Goal: Task Accomplishment & Management: Use online tool/utility

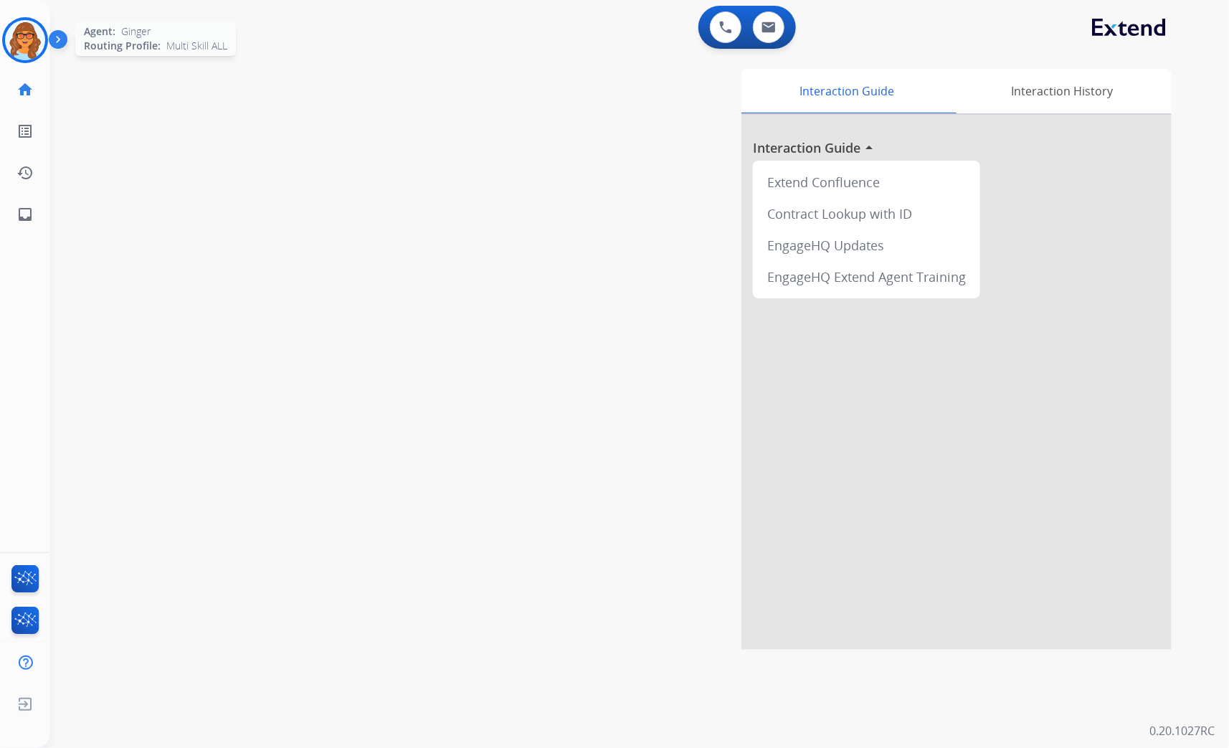
click at [32, 38] on img at bounding box center [25, 40] width 40 height 40
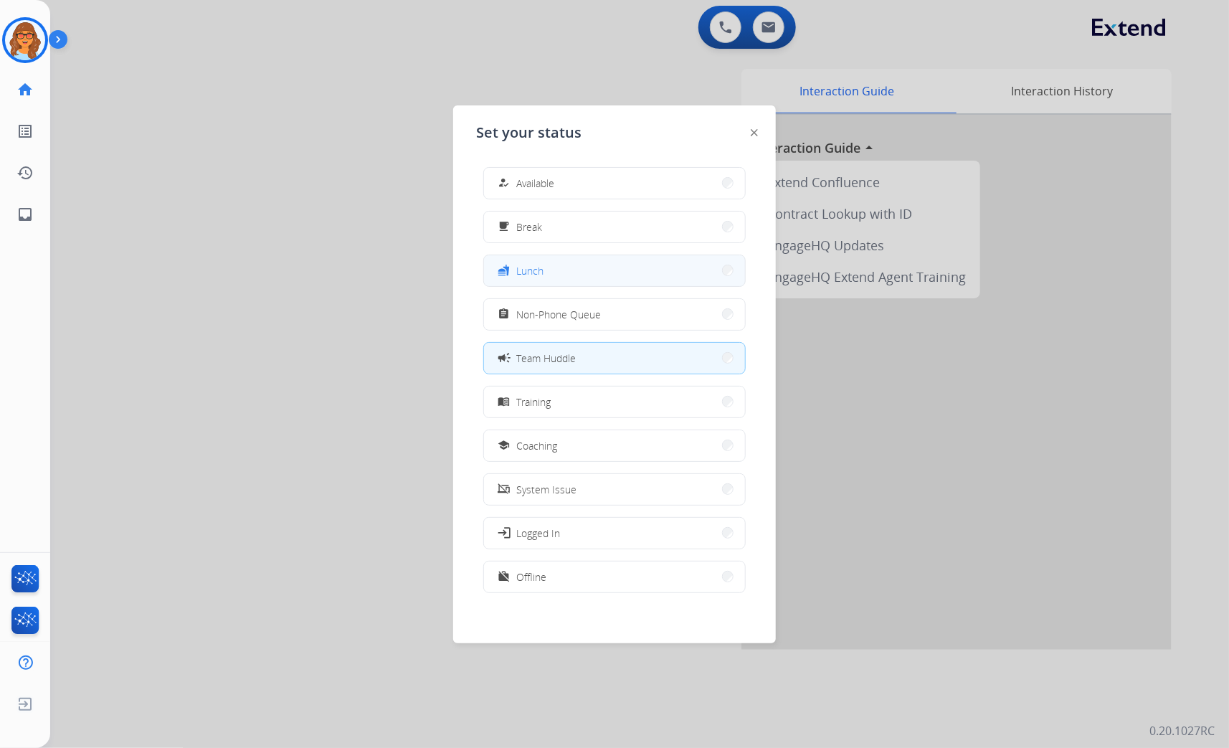
click at [557, 267] on button "fastfood Lunch" at bounding box center [614, 270] width 261 height 31
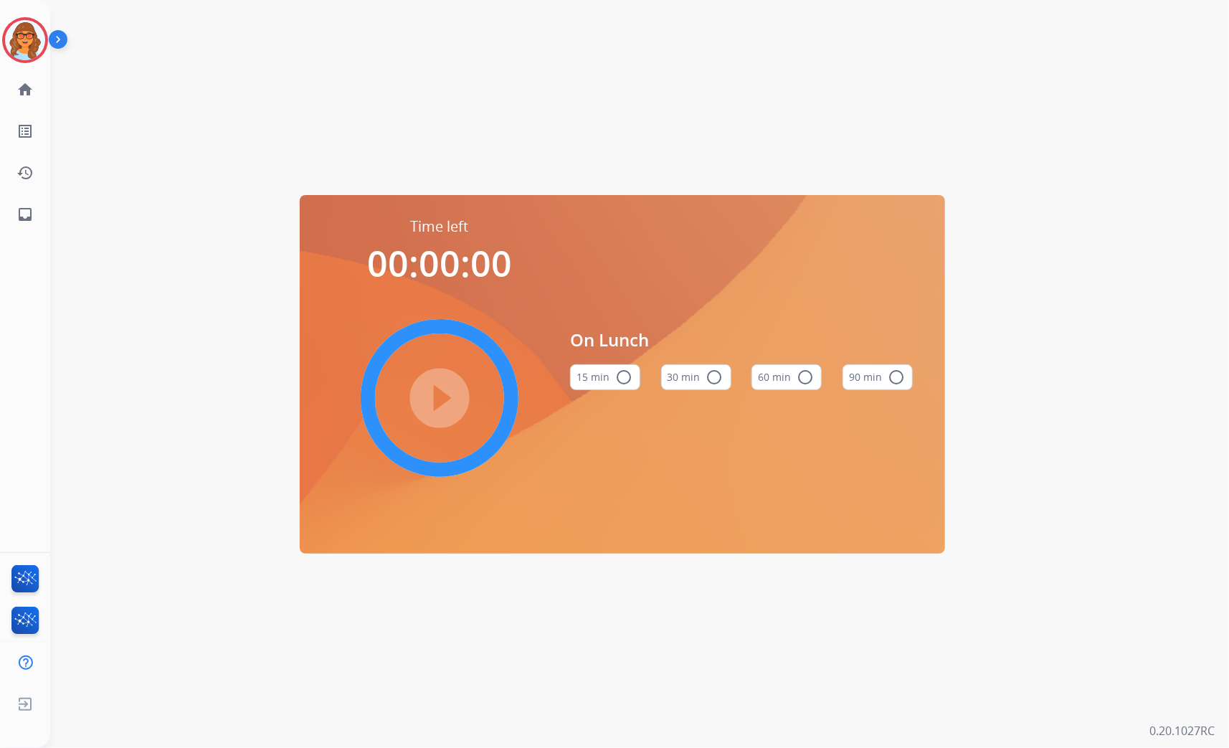
click at [804, 376] on mat-icon "radio_button_unchecked" at bounding box center [804, 376] width 17 height 17
click at [438, 401] on mat-icon "play_circle_filled" at bounding box center [439, 397] width 17 height 17
